Goal: Find specific page/section: Find specific page/section

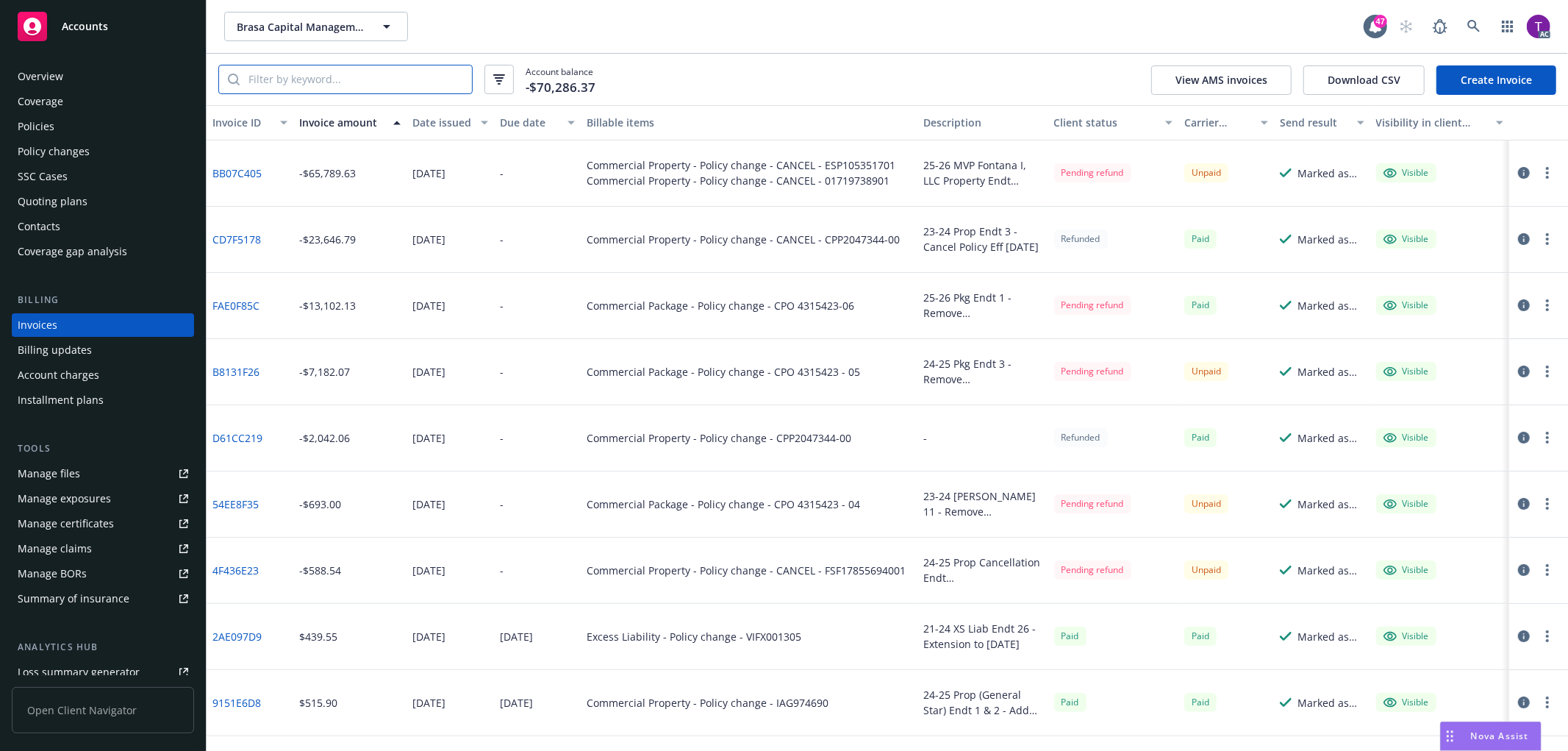
click at [364, 85] on input "search" at bounding box center [355, 79] width 232 height 28
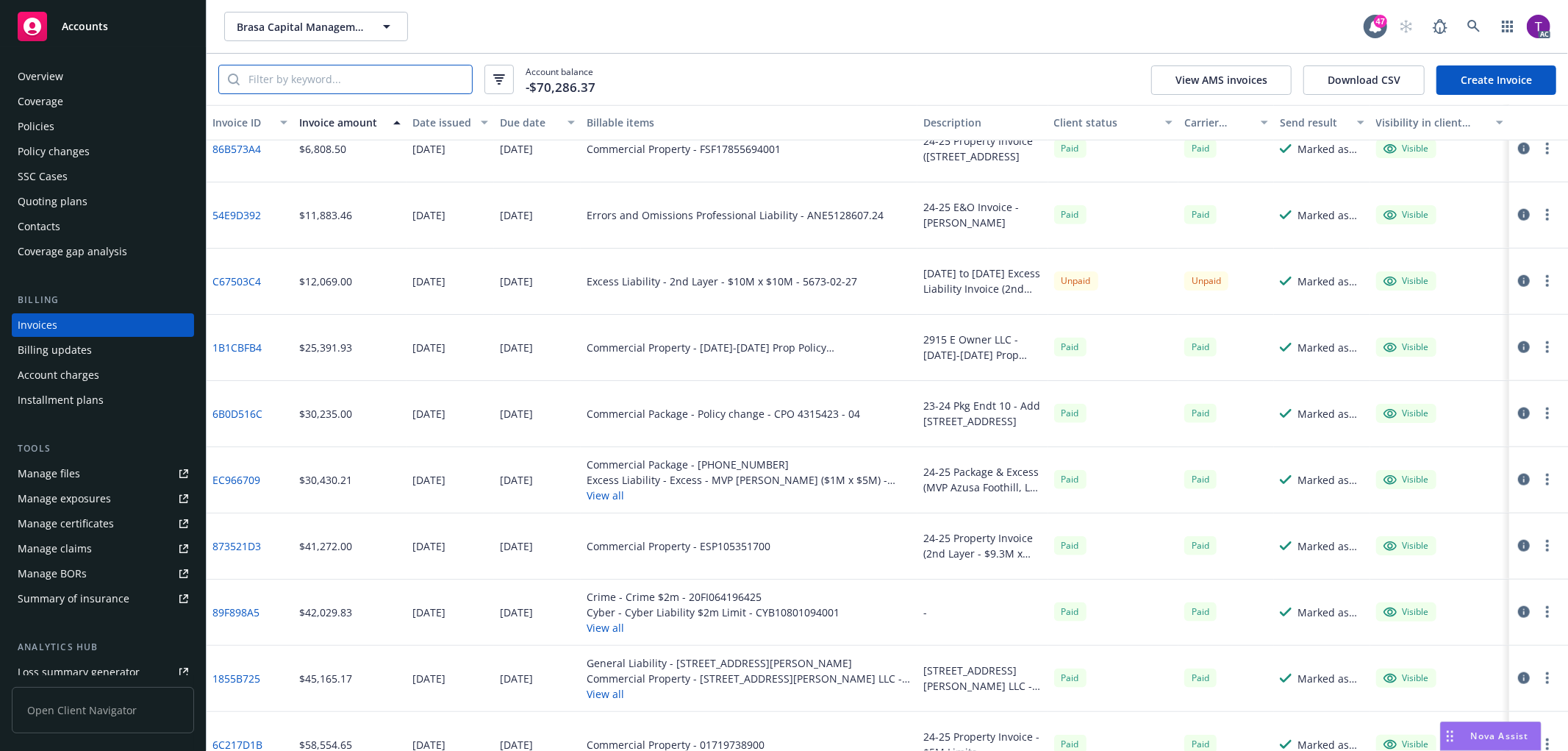
scroll to position [1273, 0]
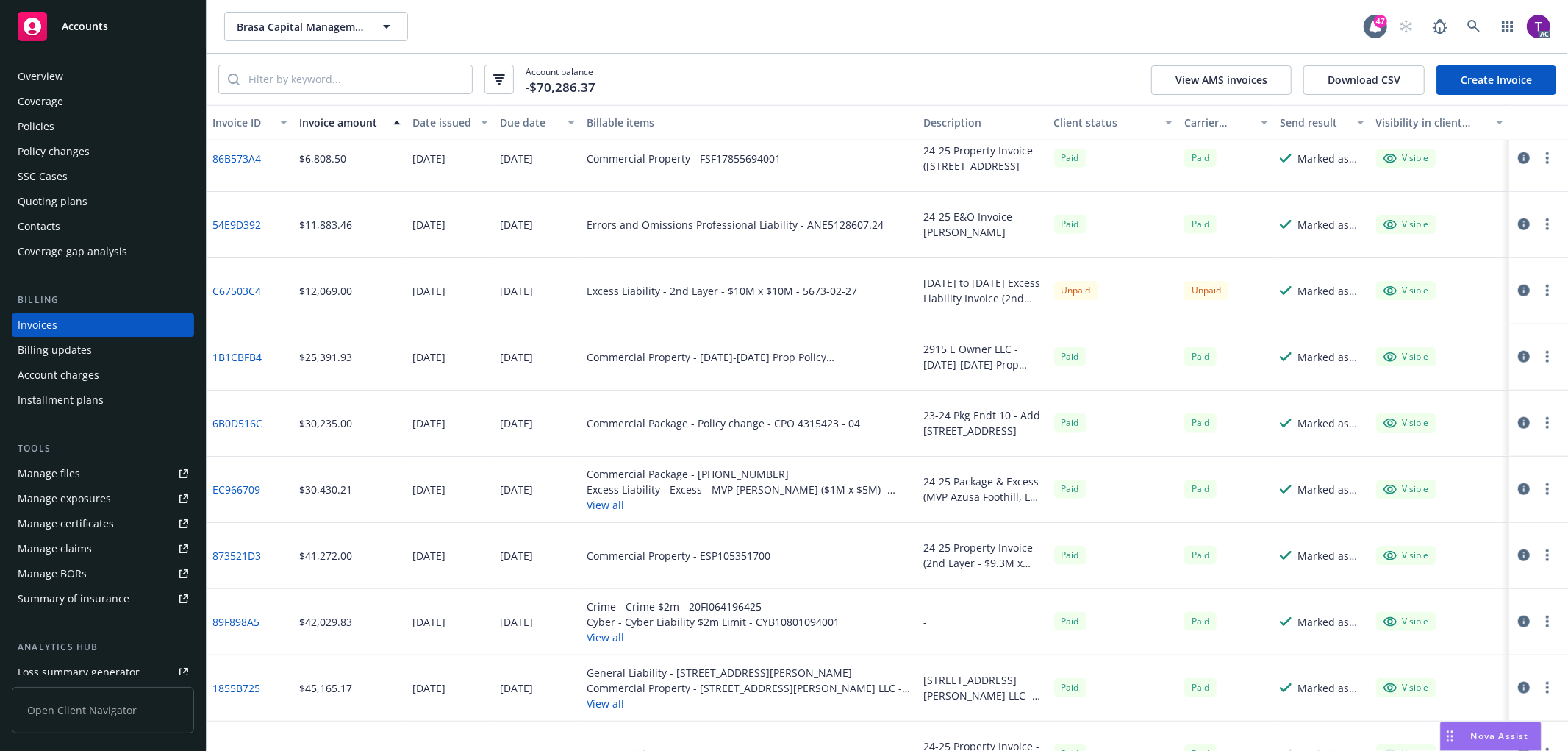
click at [552, 19] on div "Brasa Capital Management, LLC Brasa Capital Management, LLC" at bounding box center [794, 26] width 1139 height 30
click at [1476, 18] on link at bounding box center [1474, 26] width 30 height 30
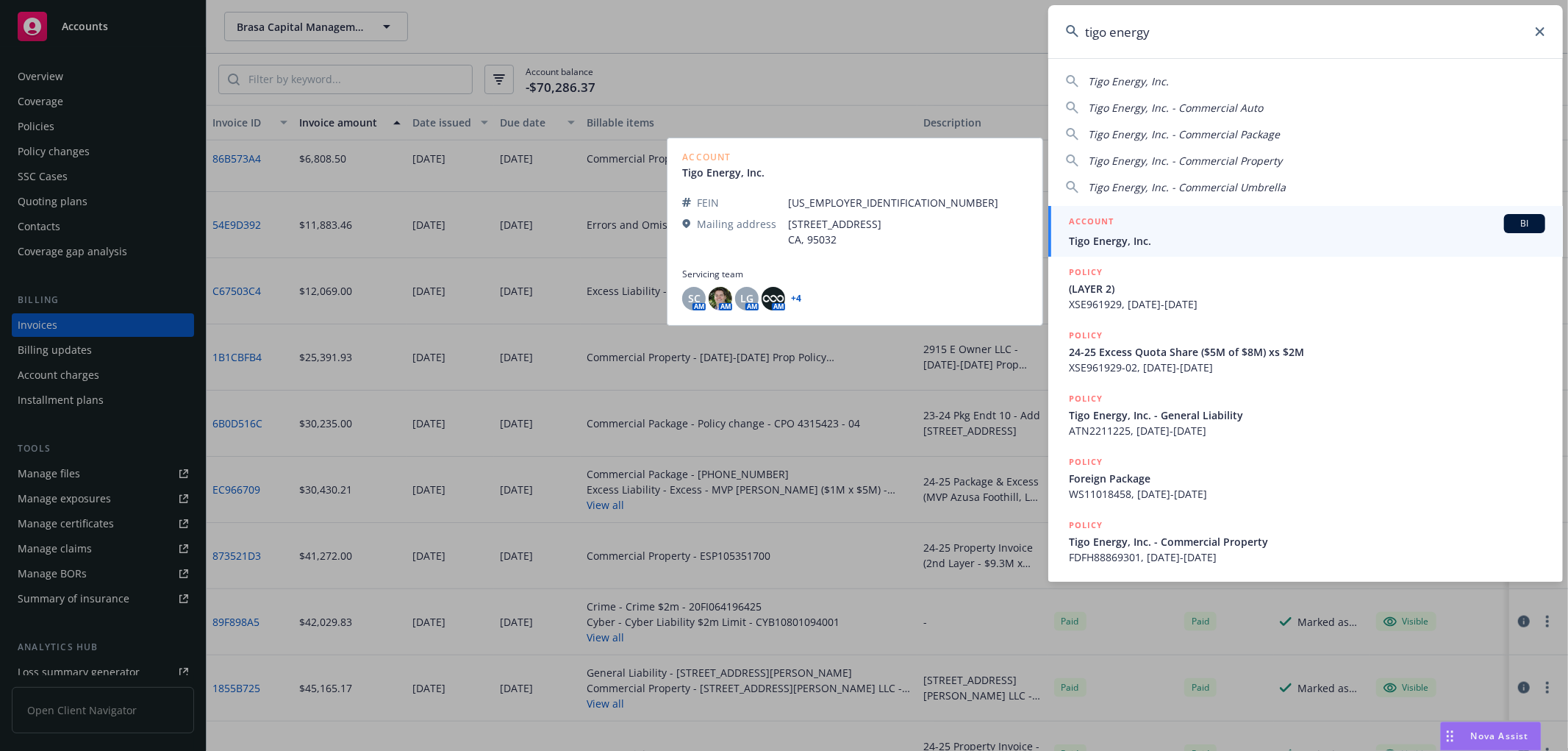
type input "tigo energy"
click at [1155, 238] on span "Tigo Energy, Inc." at bounding box center [1307, 241] width 476 height 16
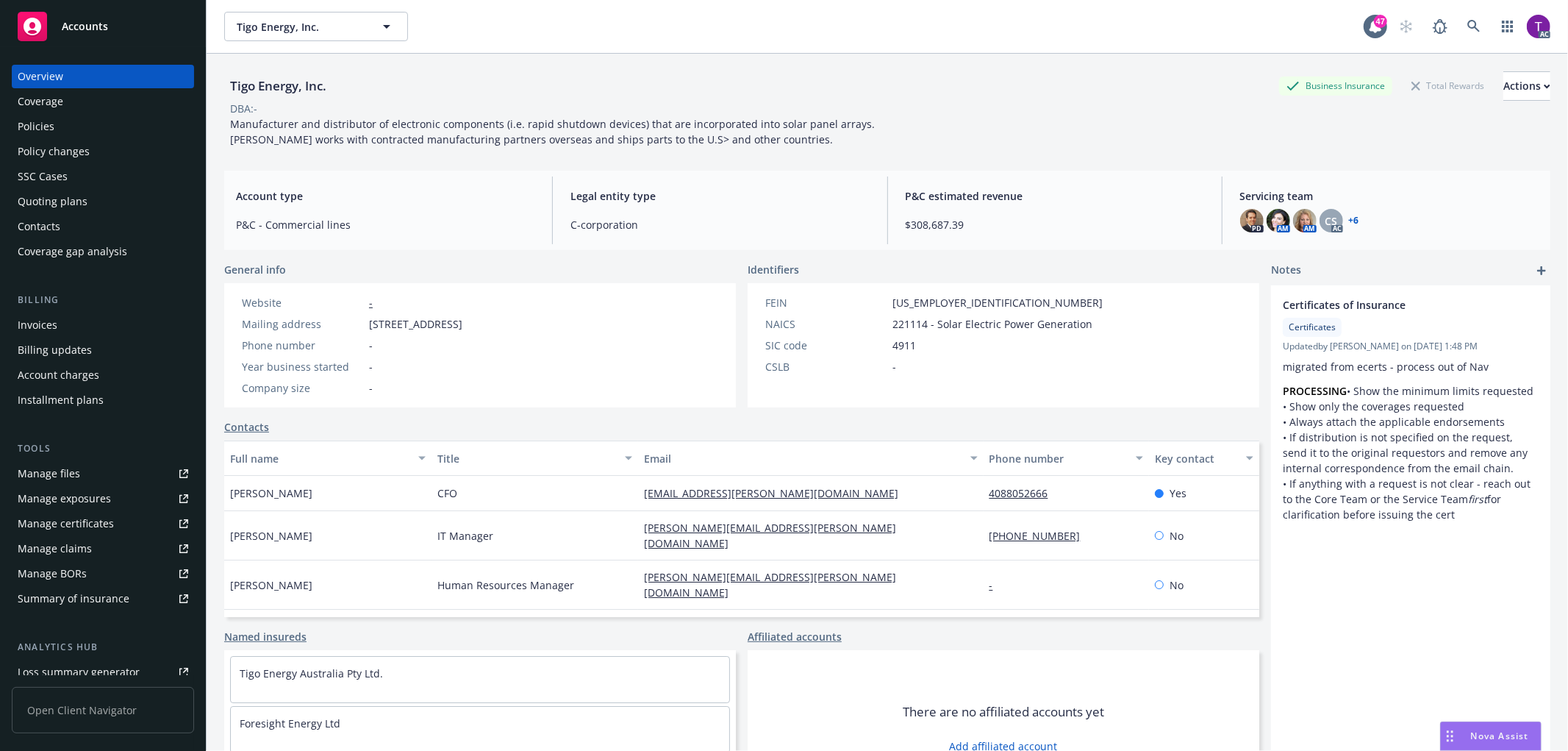
click at [47, 327] on div "Invoices" at bounding box center [37, 325] width 40 height 23
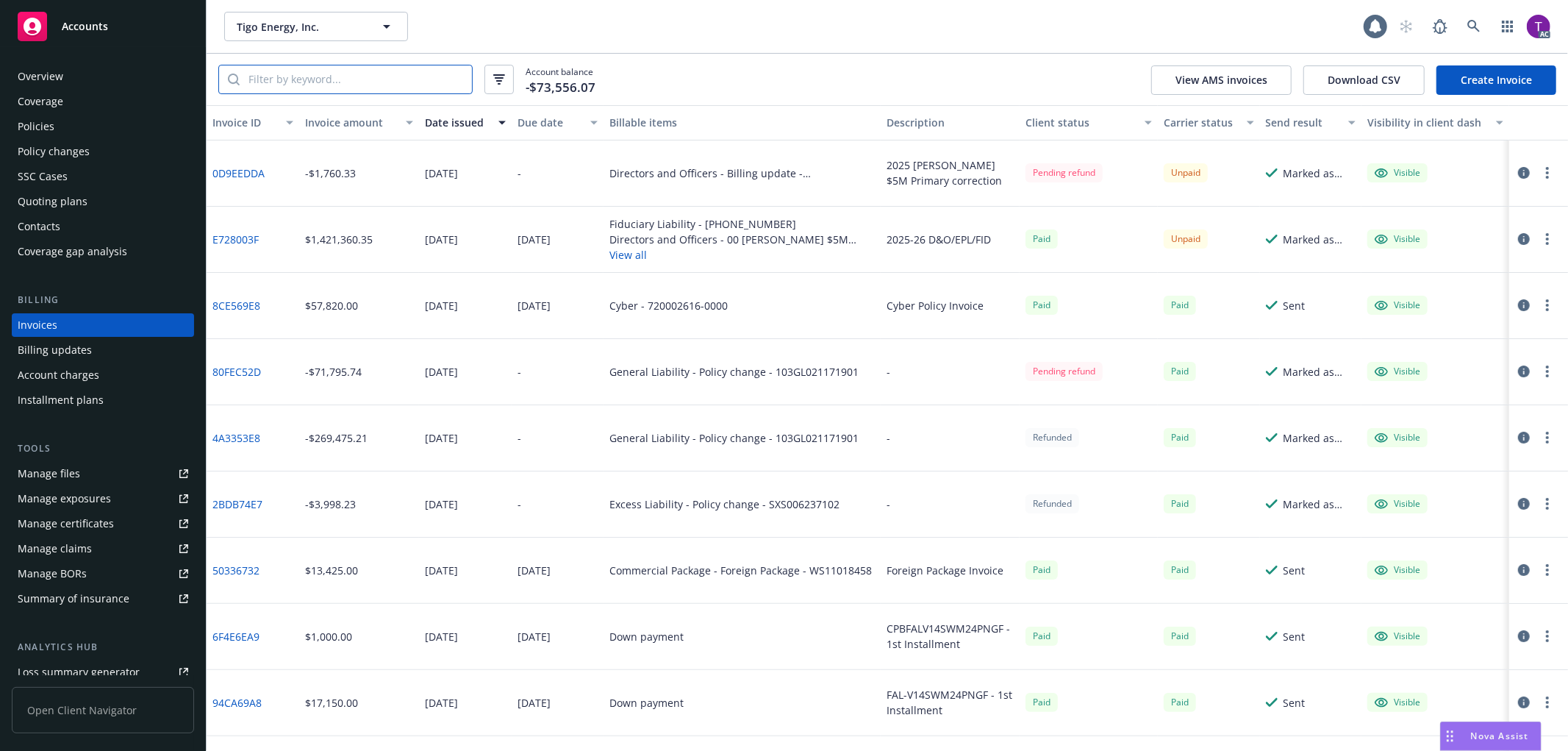
click at [274, 72] on input "search" at bounding box center [355, 79] width 232 height 28
paste input "80FEC52D"
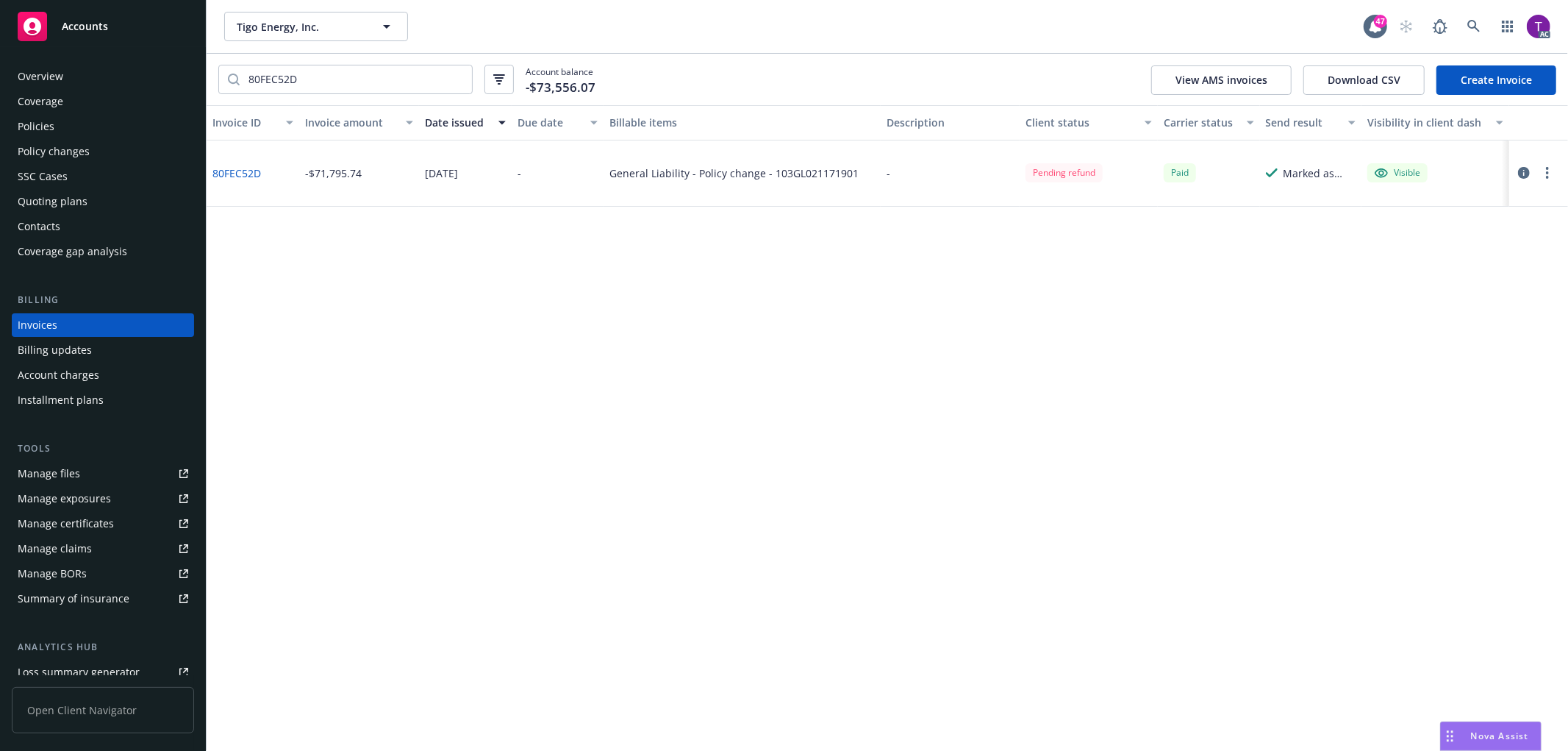
click at [1524, 173] on icon "button" at bounding box center [1524, 173] width 12 height 12
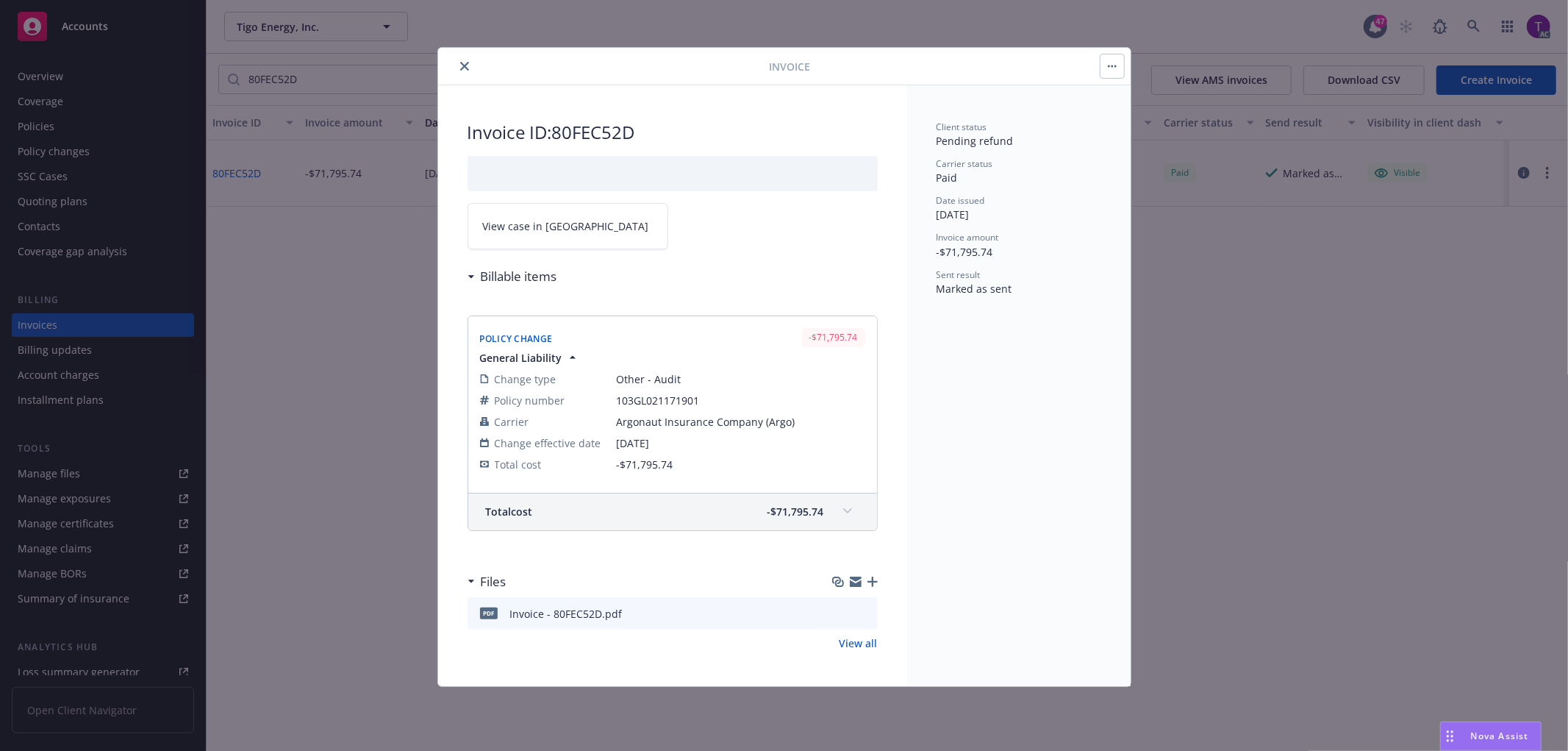
click at [515, 218] on span "View case in [GEOGRAPHIC_DATA]" at bounding box center [566, 226] width 166 height 16
click at [460, 58] on button "close" at bounding box center [465, 66] width 18 height 18
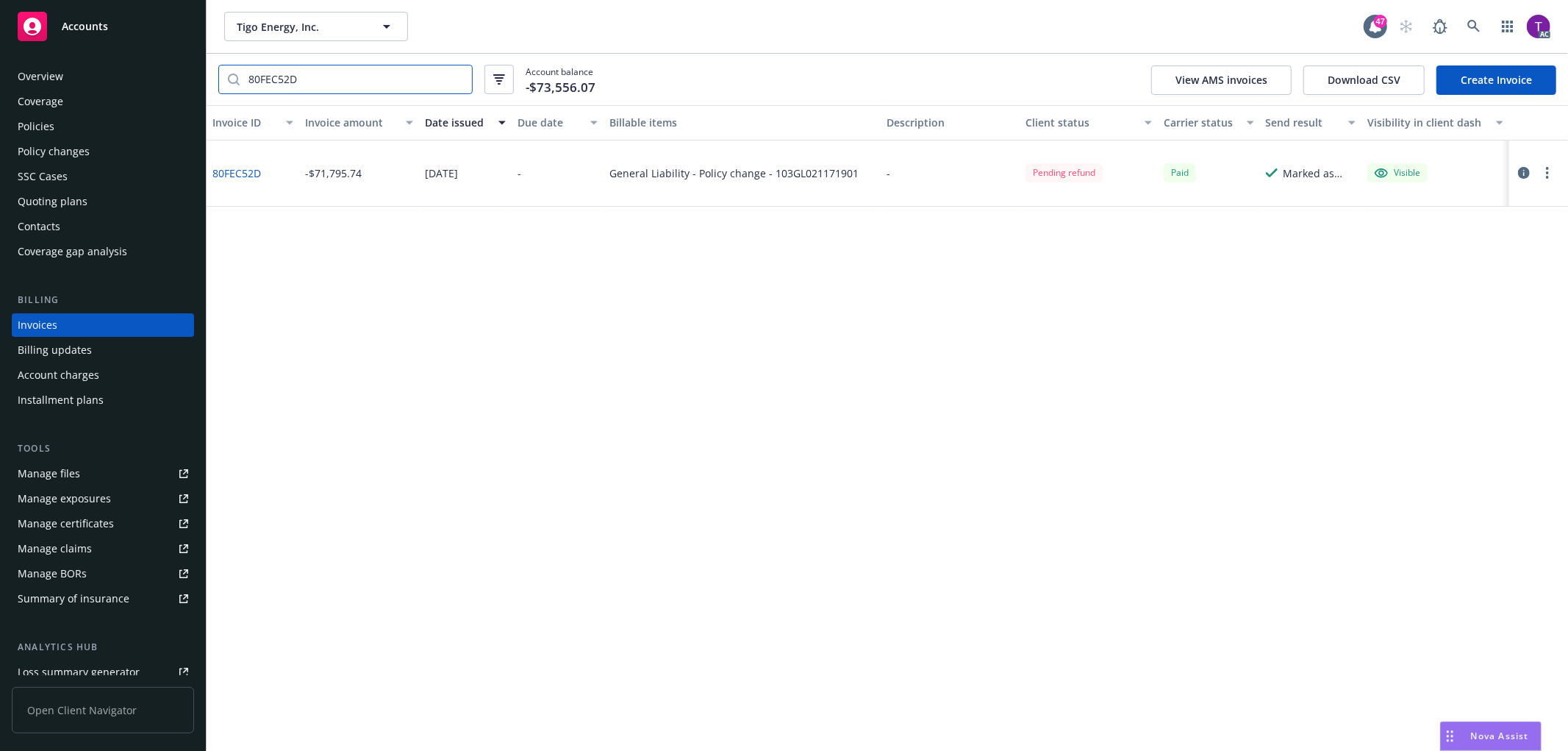
drag, startPoint x: 375, startPoint y: 82, endPoint x: 197, endPoint y: 68, distance: 178.5
click at [197, 68] on div "Accounts Overview Coverage Policies Policy changes SSC Cases Quoting plans Cont…" at bounding box center [784, 376] width 1568 height 751
click at [320, 83] on input "80FEC52D" at bounding box center [355, 79] width 232 height 28
type input "80FEC52D"
click at [491, 74] on button "button" at bounding box center [499, 79] width 30 height 30
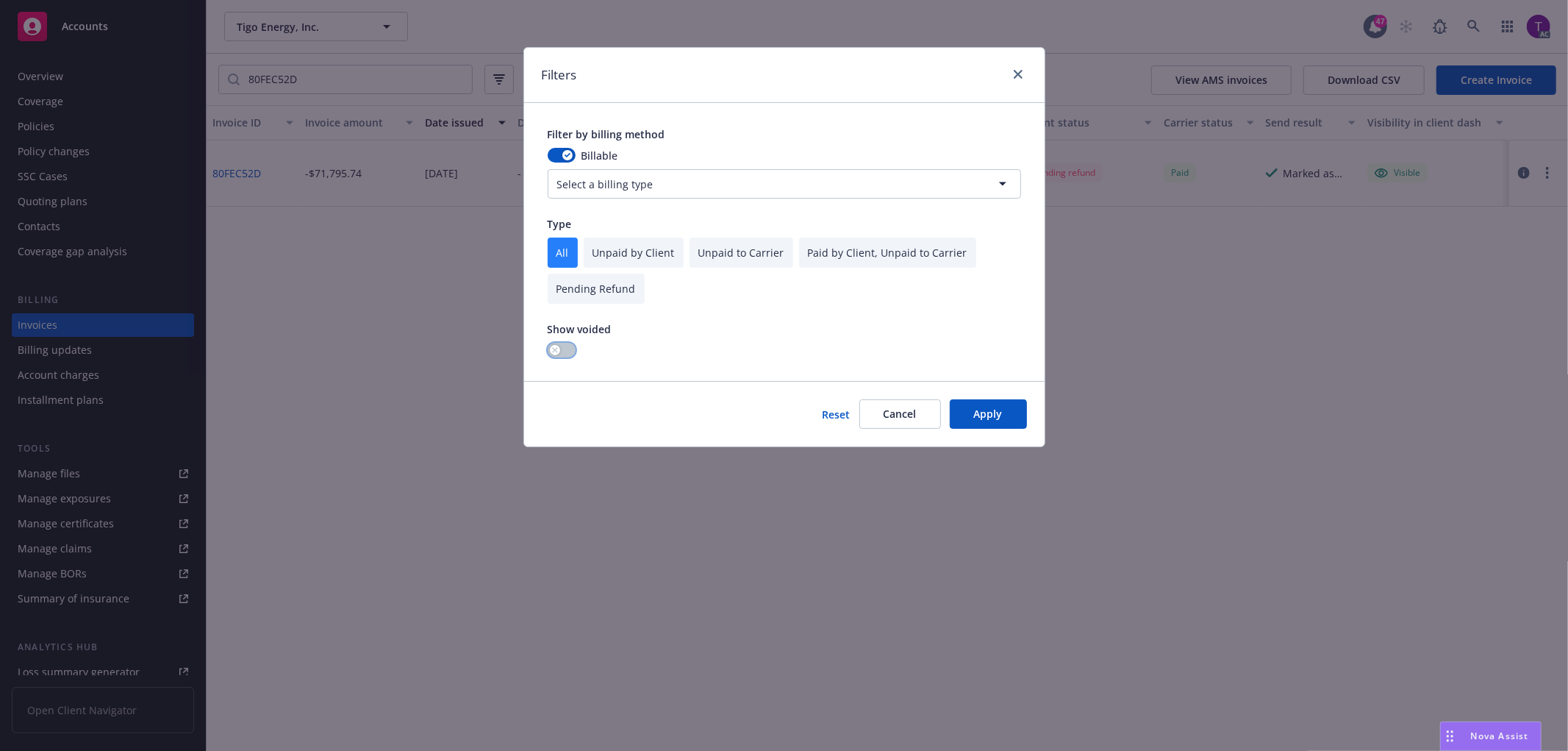
click at [559, 347] on button "button" at bounding box center [562, 350] width 28 height 15
click at [965, 420] on button "Apply" at bounding box center [988, 414] width 77 height 30
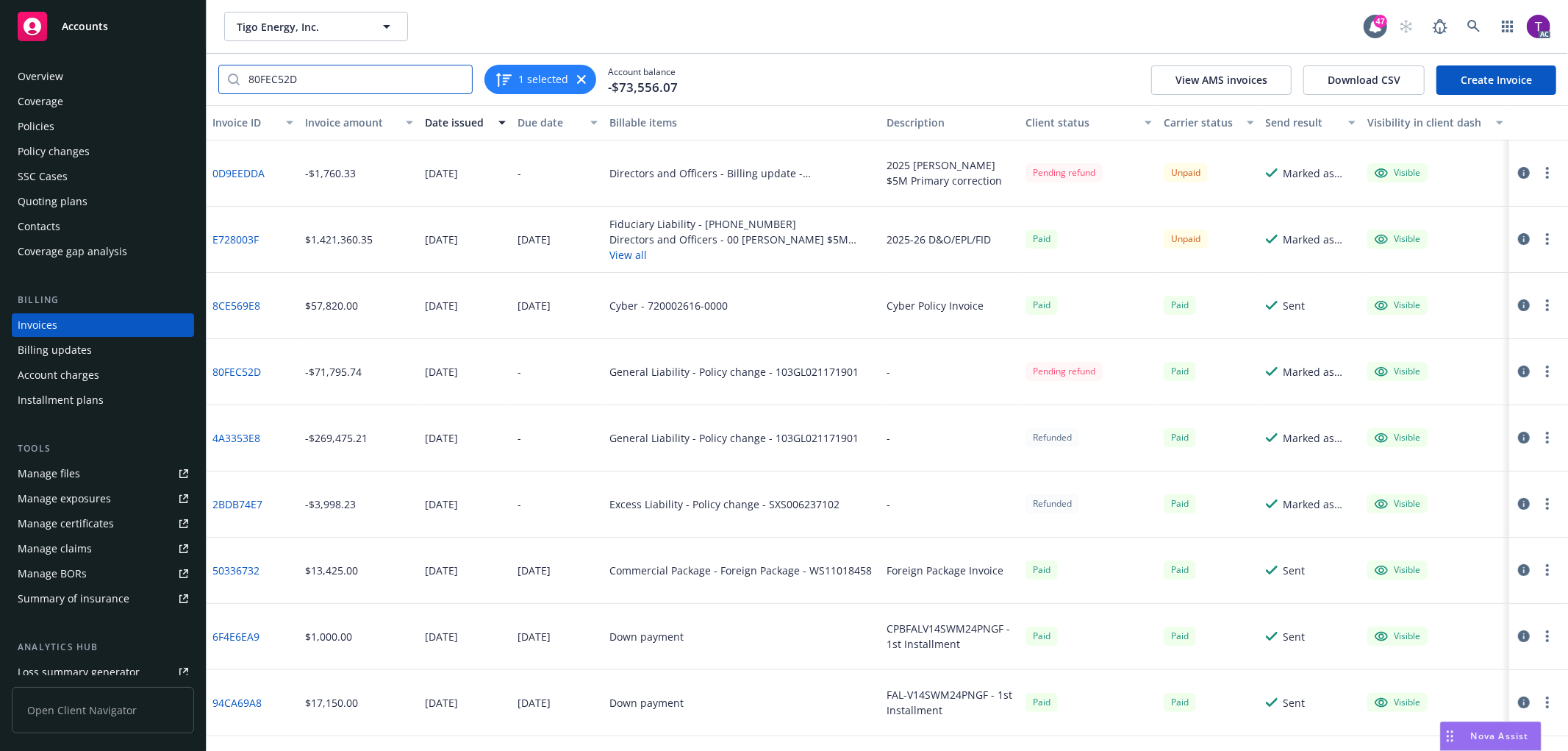
drag, startPoint x: 320, startPoint y: 75, endPoint x: 237, endPoint y: 68, distance: 83.3
click at [237, 68] on div "80FEC52D" at bounding box center [345, 79] width 254 height 30
click at [1518, 434] on icon "button" at bounding box center [1524, 437] width 12 height 12
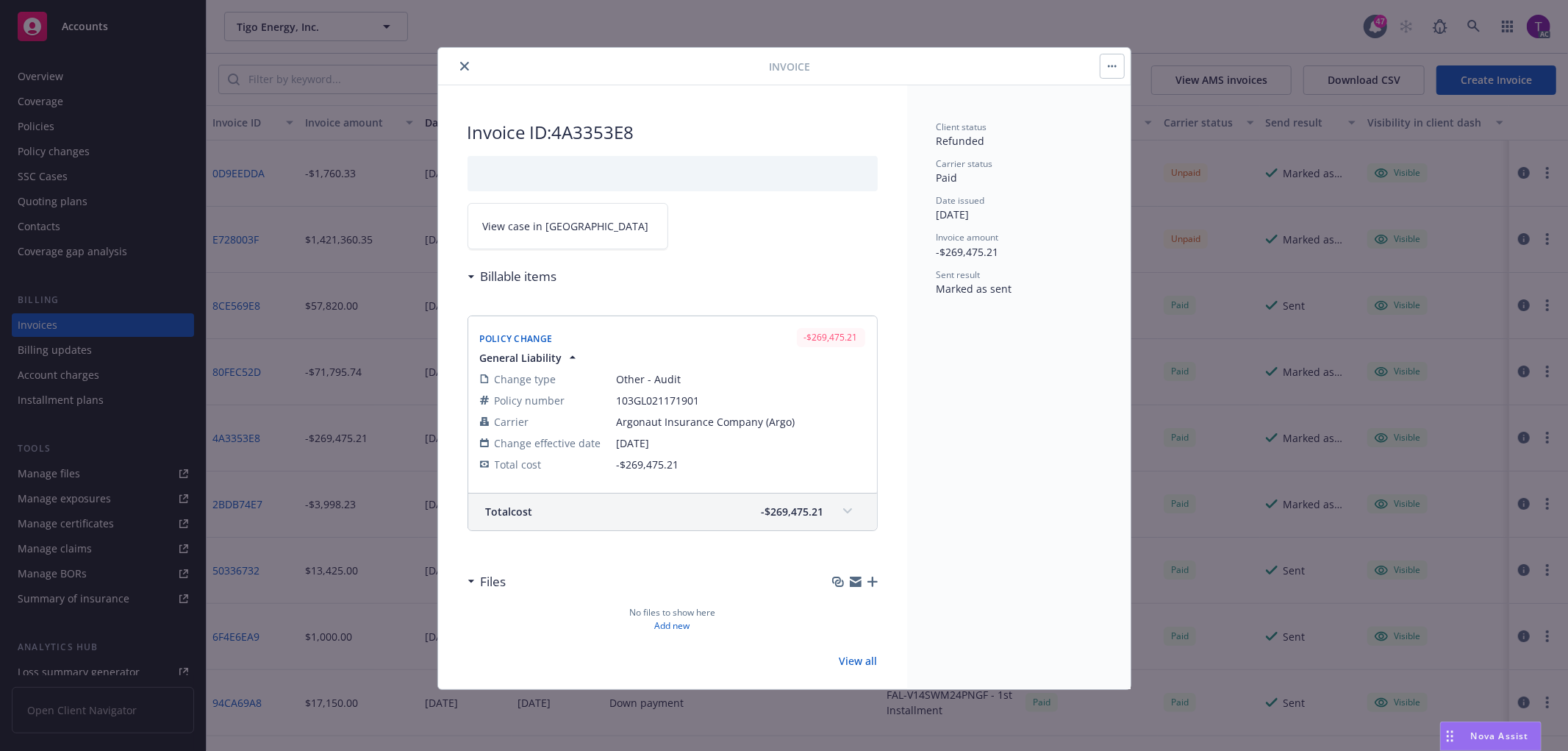
click at [511, 228] on span "View case in [GEOGRAPHIC_DATA]" at bounding box center [566, 226] width 166 height 16
click at [460, 62] on icon "close" at bounding box center [464, 65] width 9 height 9
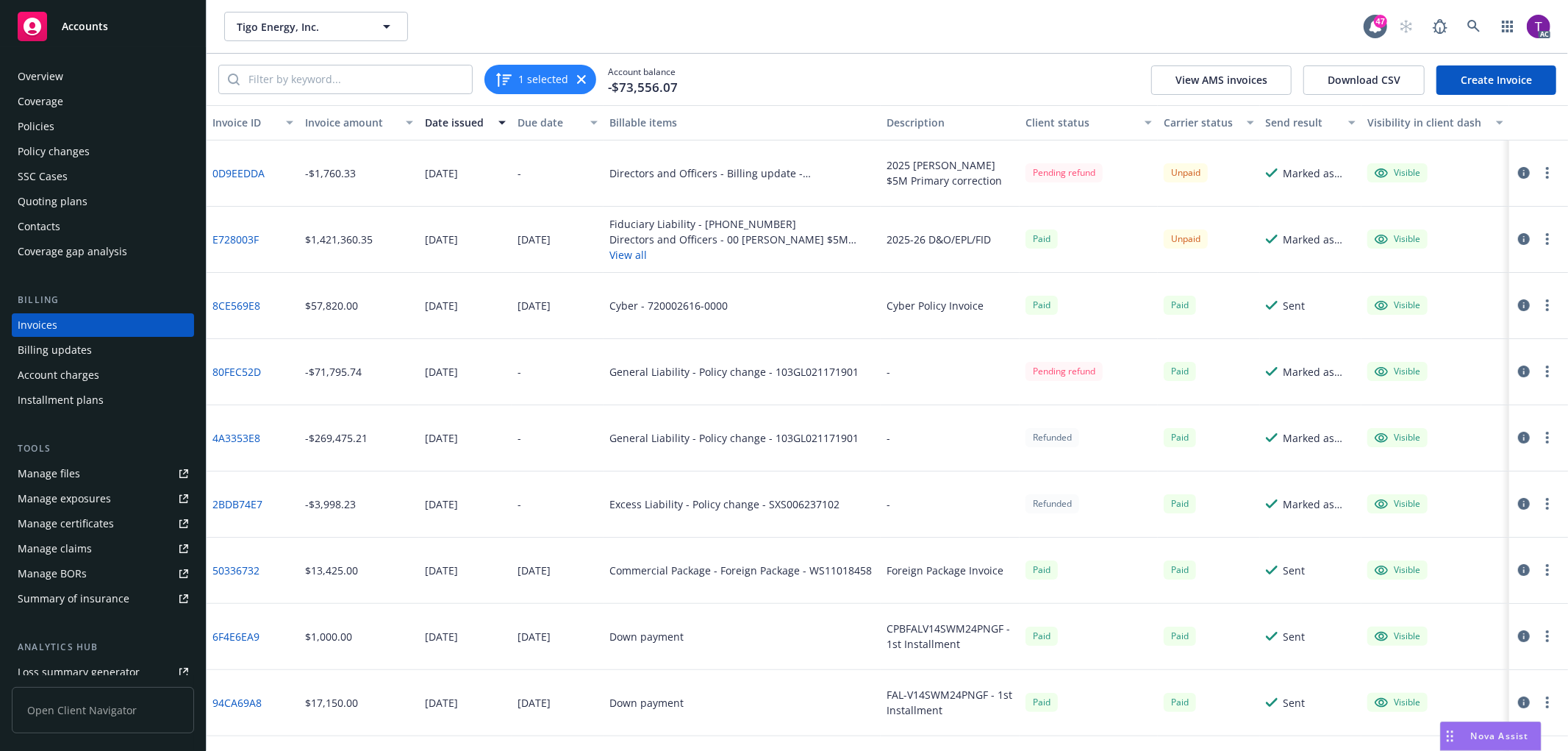
click at [320, 122] on div "Invoice amount" at bounding box center [351, 123] width 92 height 16
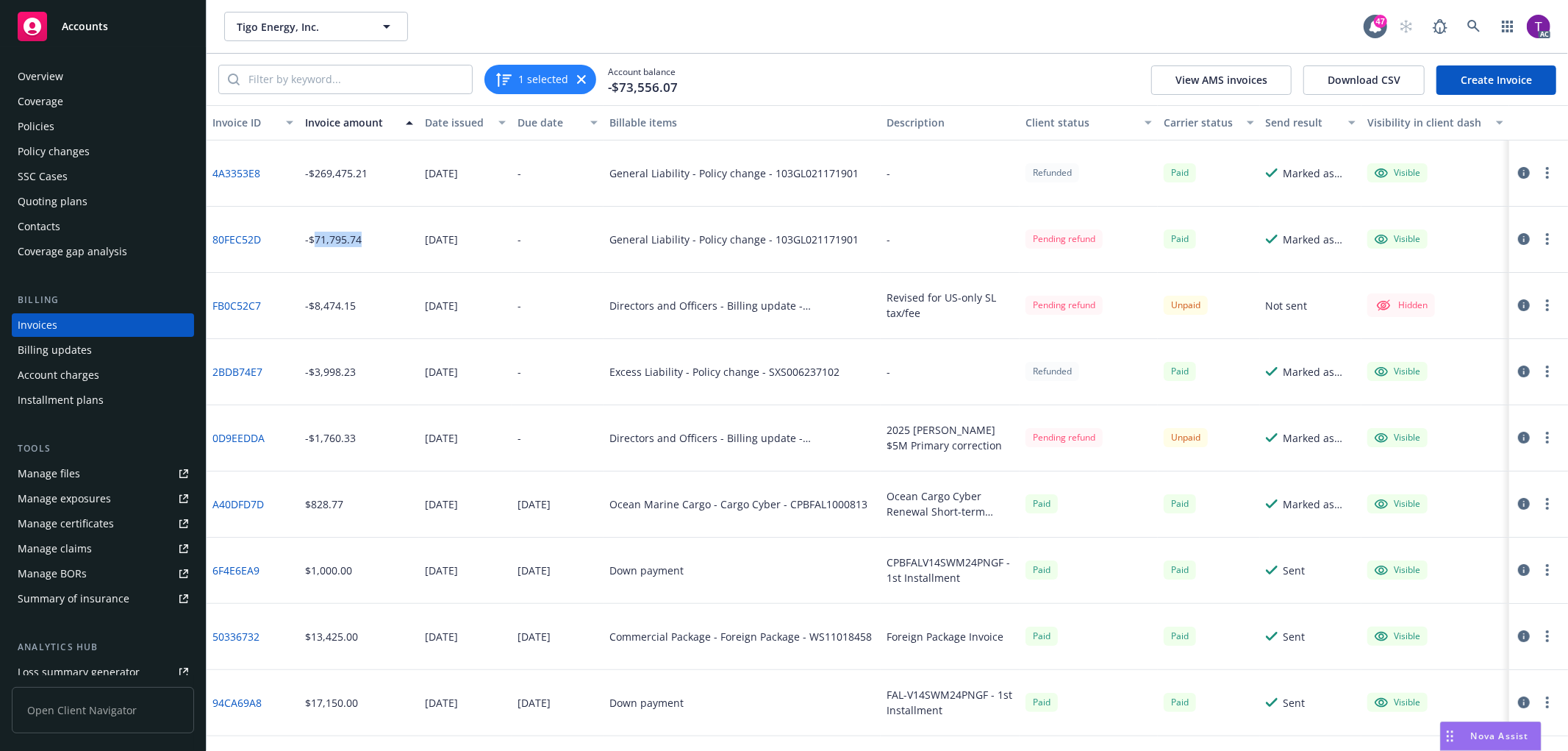
drag, startPoint x: 364, startPoint y: 243, endPoint x: 312, endPoint y: 234, distance: 52.8
click at [312, 234] on div "-$71,795.74" at bounding box center [359, 239] width 120 height 66
copy div "71,795.74"
drag, startPoint x: 370, startPoint y: 239, endPoint x: 315, endPoint y: 241, distance: 55.0
click at [315, 241] on div "-$71,795.74" at bounding box center [359, 239] width 120 height 66
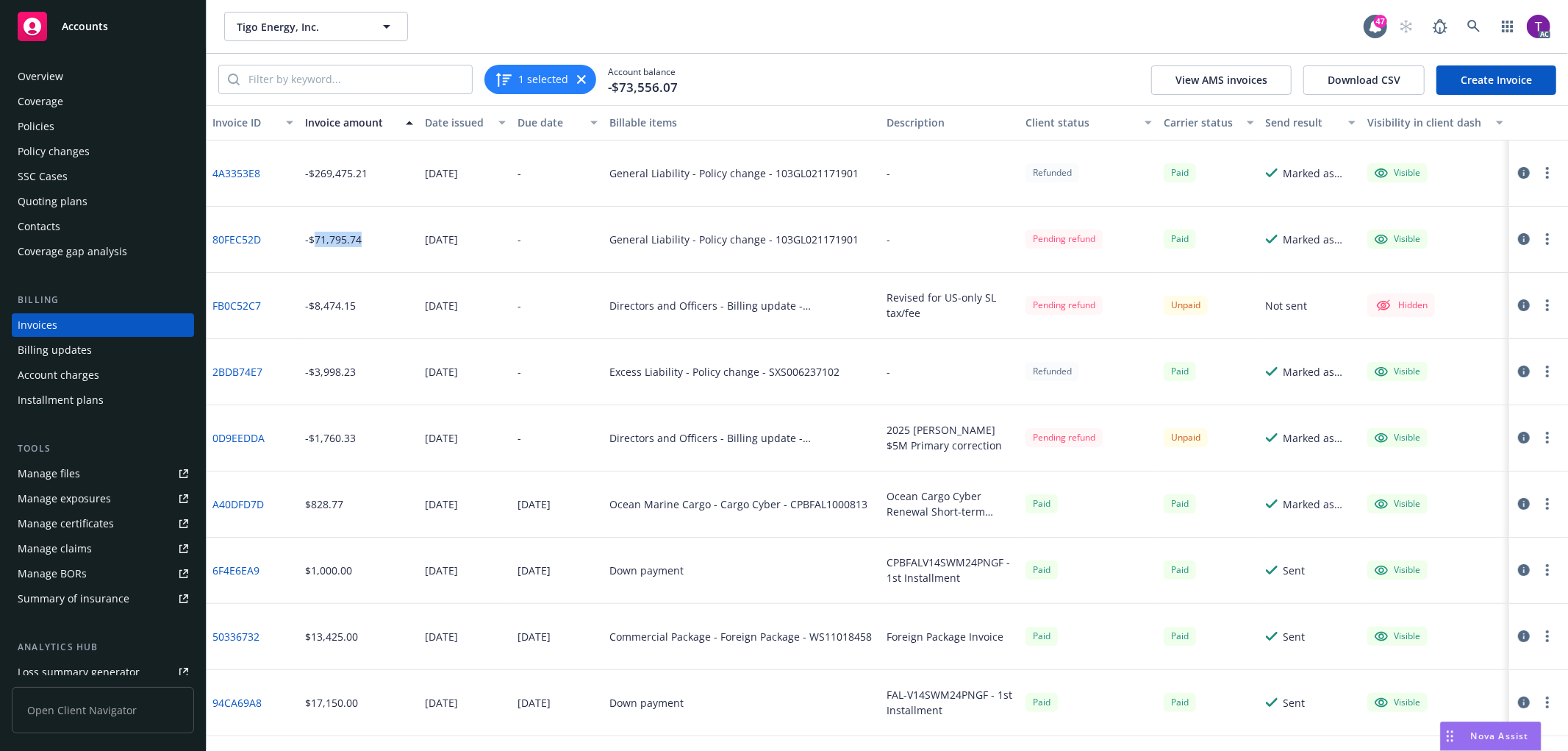
copy div "71,795.74"
click at [245, 233] on link "80FEC52D" at bounding box center [236, 239] width 48 height 16
